Goal: Transaction & Acquisition: Book appointment/travel/reservation

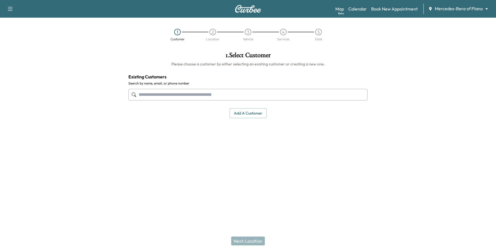
click at [193, 97] on input "text" at bounding box center [247, 95] width 239 height 12
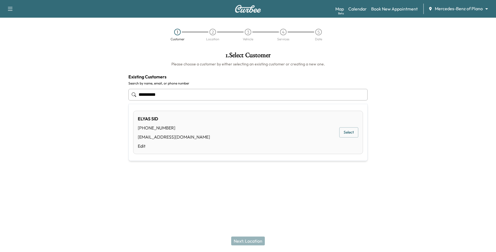
click at [350, 130] on button "Select" at bounding box center [348, 132] width 19 height 10
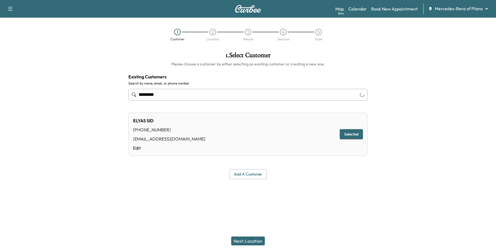
type input "*********"
click at [252, 243] on button "Next: Location" at bounding box center [248, 240] width 34 height 9
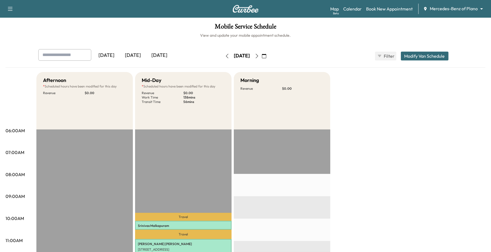
click at [442, 10] on body "Support Log Out Map Beta Calendar Book New Appointment Mercedes-Benz of Plano *…" at bounding box center [245, 126] width 491 height 252
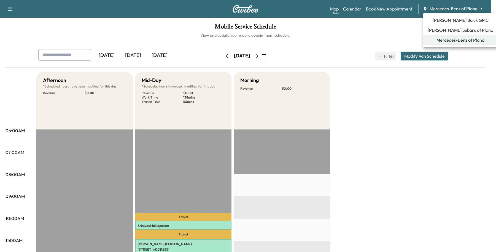
click at [379, 11] on div at bounding box center [248, 126] width 496 height 252
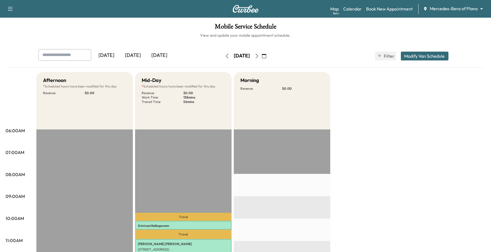
click at [379, 11] on link "Book New Appointment" at bounding box center [389, 9] width 47 height 7
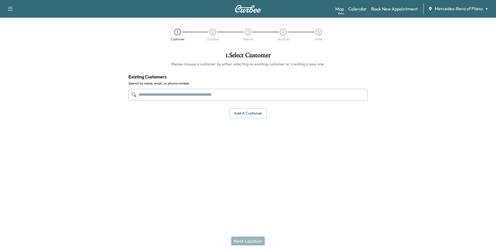
click at [176, 90] on input "text" at bounding box center [247, 95] width 239 height 12
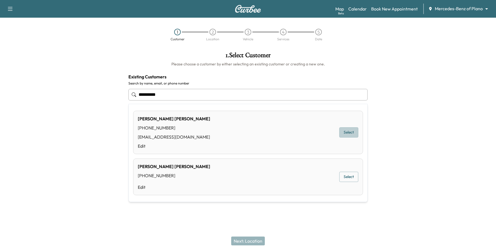
click at [347, 130] on button "Select" at bounding box center [348, 132] width 19 height 10
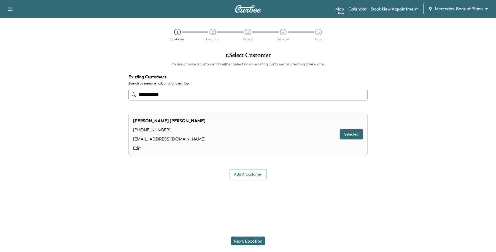
type input "**********"
click at [260, 240] on button "Next: Location" at bounding box center [248, 240] width 34 height 9
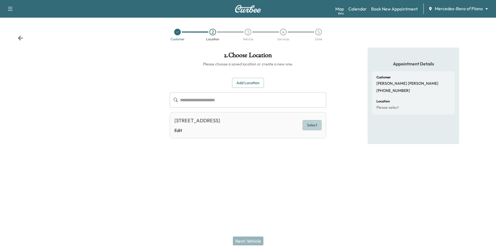
click at [313, 130] on button "Select" at bounding box center [312, 125] width 19 height 10
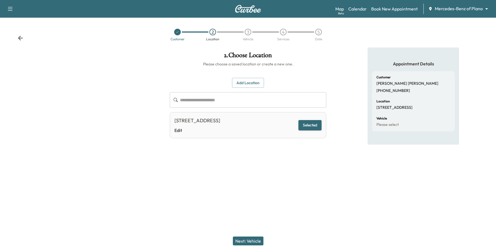
click at [252, 238] on button "Next: Vehicle" at bounding box center [248, 240] width 31 height 9
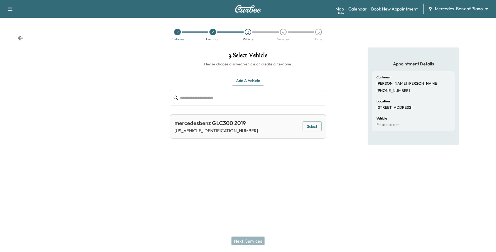
click at [312, 128] on button "Select" at bounding box center [312, 126] width 19 height 10
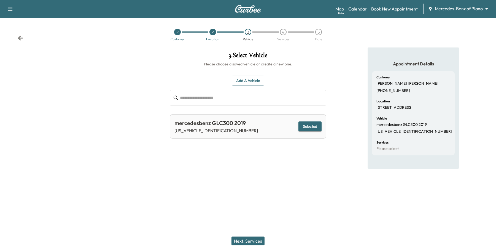
click at [242, 238] on button "Next: Services" at bounding box center [248, 240] width 33 height 9
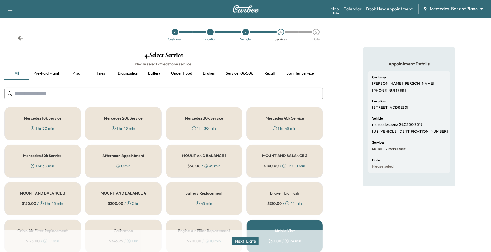
drag, startPoint x: 63, startPoint y: 162, endPoint x: 125, endPoint y: 185, distance: 65.2
click at [64, 159] on div "Mercedes 50k Service 1 hr 30 min" at bounding box center [42, 160] width 76 height 33
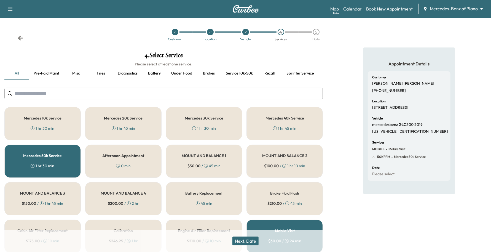
click at [254, 241] on button "Next: Date" at bounding box center [245, 240] width 26 height 9
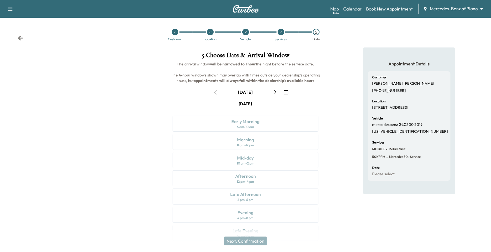
click at [276, 92] on icon "button" at bounding box center [275, 92] width 4 height 4
click at [276, 90] on icon "button" at bounding box center [275, 92] width 4 height 4
click at [289, 91] on button "button" at bounding box center [285, 92] width 9 height 9
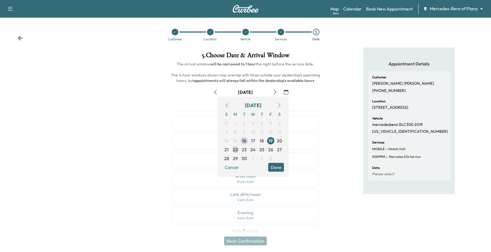
click at [238, 147] on span "22" at bounding box center [235, 149] width 5 height 7
click at [279, 169] on button "Done" at bounding box center [276, 167] width 16 height 9
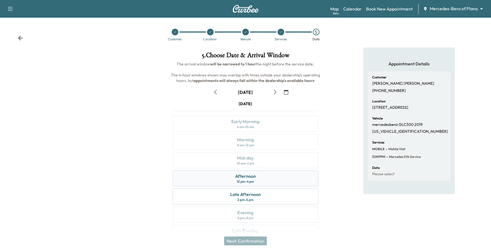
click at [274, 176] on div "Afternoon 12 pm - 4 pm" at bounding box center [246, 178] width 146 height 16
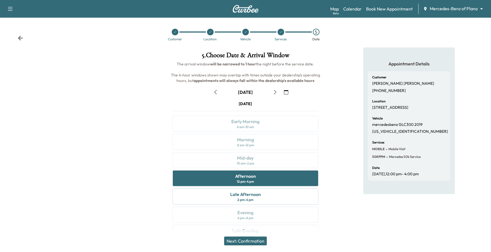
click at [217, 94] on button "button" at bounding box center [215, 92] width 9 height 9
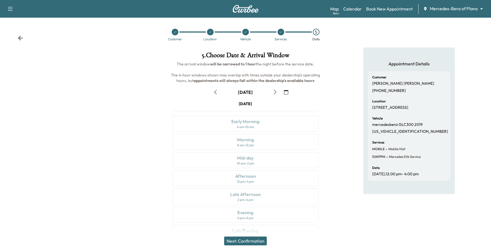
click at [272, 93] on button "button" at bounding box center [274, 92] width 9 height 9
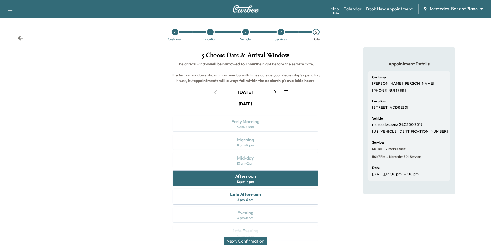
click at [219, 91] on button "button" at bounding box center [215, 92] width 9 height 9
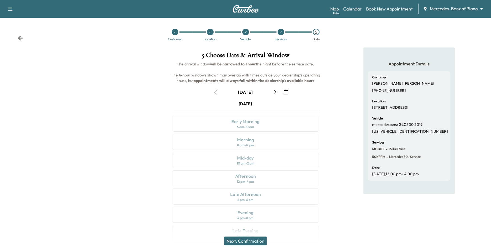
click at [219, 91] on button "button" at bounding box center [215, 92] width 9 height 9
click at [275, 92] on icon "button" at bounding box center [275, 92] width 4 height 4
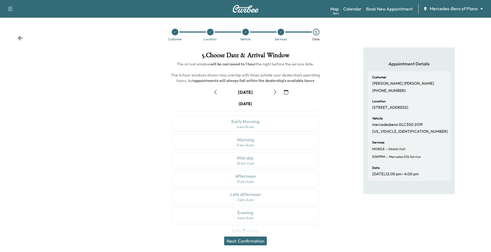
click at [275, 92] on icon "button" at bounding box center [275, 92] width 4 height 4
click at [273, 92] on icon "button" at bounding box center [275, 92] width 4 height 4
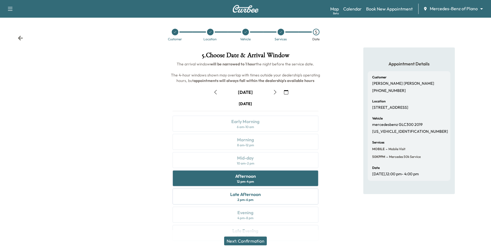
click at [285, 91] on icon "button" at bounding box center [286, 92] width 4 height 4
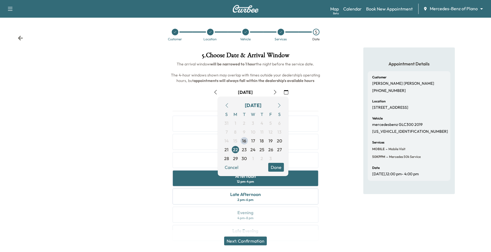
click at [276, 169] on button "Done" at bounding box center [276, 167] width 16 height 9
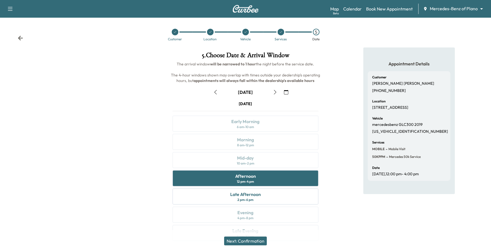
click at [220, 92] on button "button" at bounding box center [215, 92] width 9 height 9
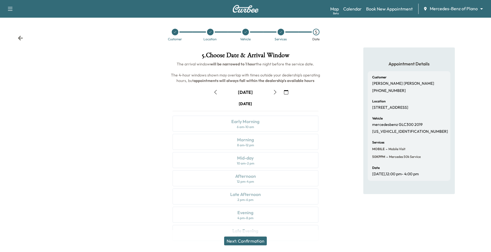
click at [219, 92] on button "button" at bounding box center [215, 92] width 9 height 9
click at [218, 92] on button "button" at bounding box center [215, 92] width 9 height 9
click at [273, 93] on icon "button" at bounding box center [275, 92] width 4 height 4
click at [274, 93] on icon "button" at bounding box center [275, 92] width 4 height 4
click at [214, 94] on icon "button" at bounding box center [215, 92] width 4 height 4
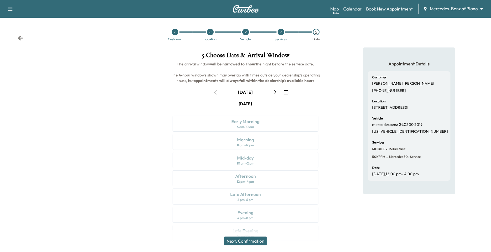
click at [218, 93] on button "button" at bounding box center [215, 92] width 9 height 9
click at [217, 93] on icon "button" at bounding box center [215, 92] width 4 height 4
drag, startPoint x: 415, startPoint y: 137, endPoint x: 368, endPoint y: 138, distance: 46.9
click at [368, 138] on div "Customer [PERSON_NAME] [PHONE_NUMBER] Location [STREET_ADDRESS] Vehicle mercede…" at bounding box center [409, 125] width 83 height 109
copy p "[US_VEHICLE_IDENTIFICATION_NUMBER]"
